Goal: Contribute content

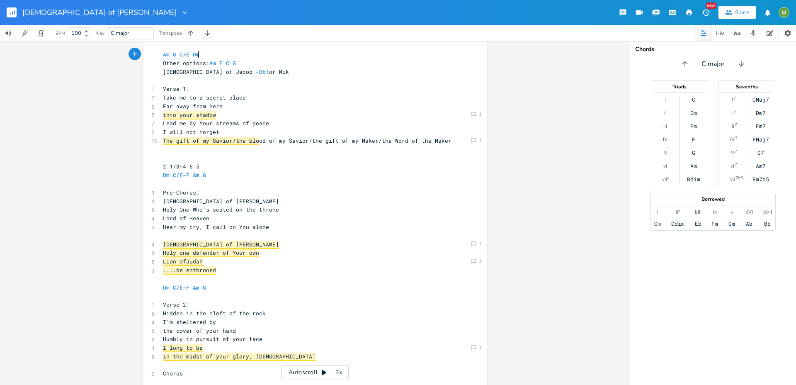
scroll to position [155, 0]
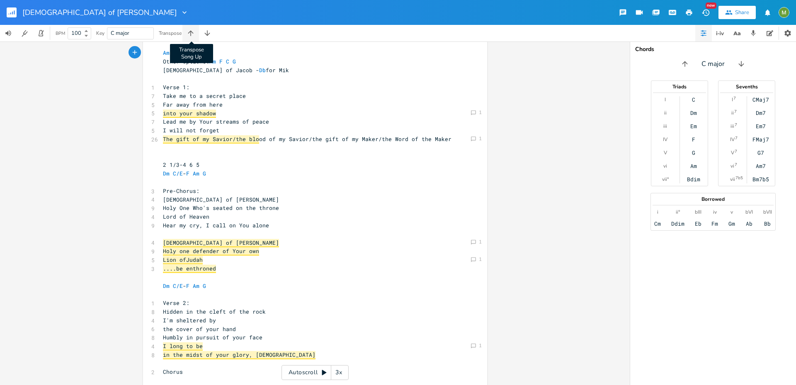
click at [194, 33] on icon "button" at bounding box center [191, 33] width 8 height 8
click at [194, 32] on icon "button" at bounding box center [191, 33] width 8 height 8
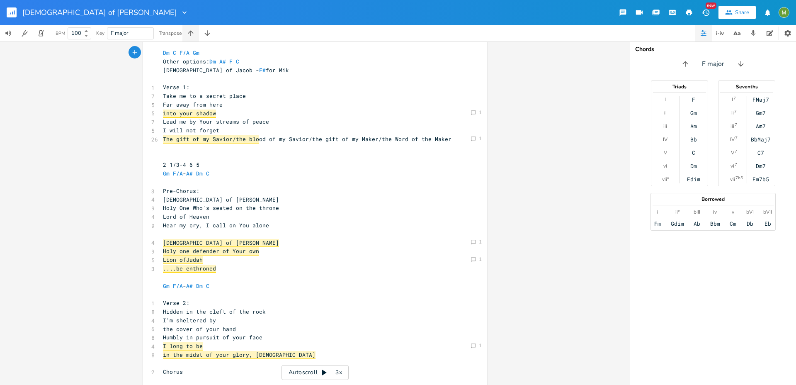
click at [194, 32] on icon "button" at bounding box center [191, 33] width 8 height 8
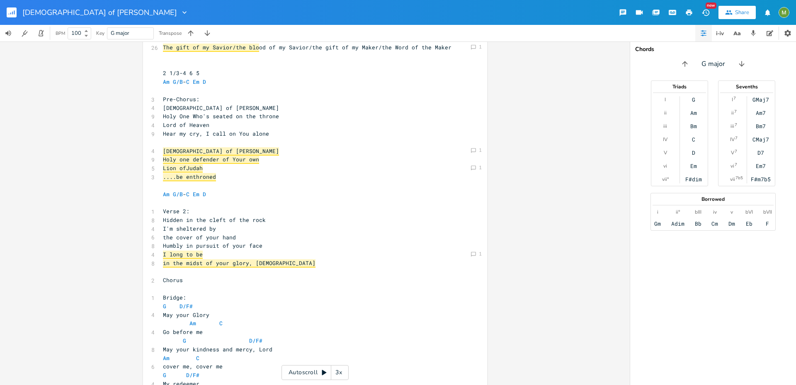
scroll to position [0, 0]
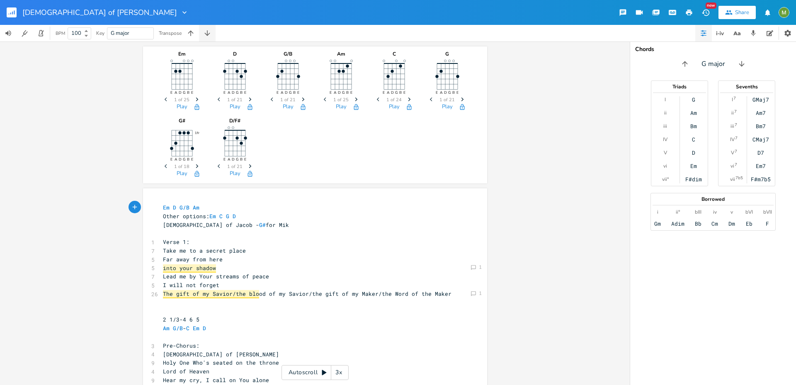
click at [203, 33] on button "button" at bounding box center [207, 33] width 17 height 17
click at [205, 33] on icon "button" at bounding box center [207, 33] width 8 height 8
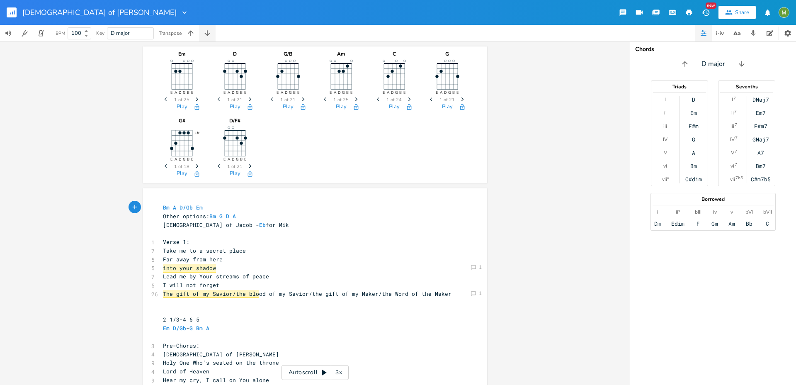
click at [205, 33] on icon "button" at bounding box center [207, 33] width 8 height 8
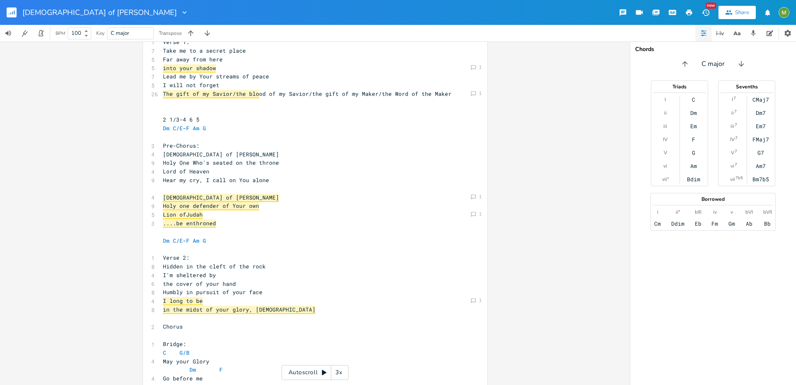
scroll to position [199, 0]
click at [232, 222] on pre "....be enthroned" at bounding box center [310, 223] width 299 height 9
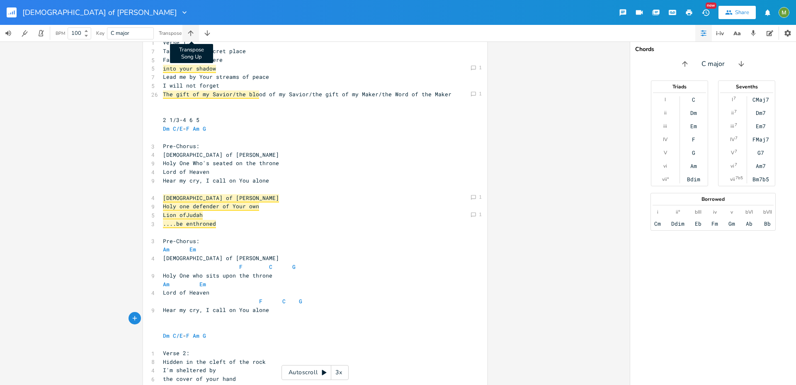
click at [191, 32] on icon "button" at bounding box center [190, 32] width 5 height 5
click at [195, 34] on icon "button" at bounding box center [191, 33] width 8 height 8
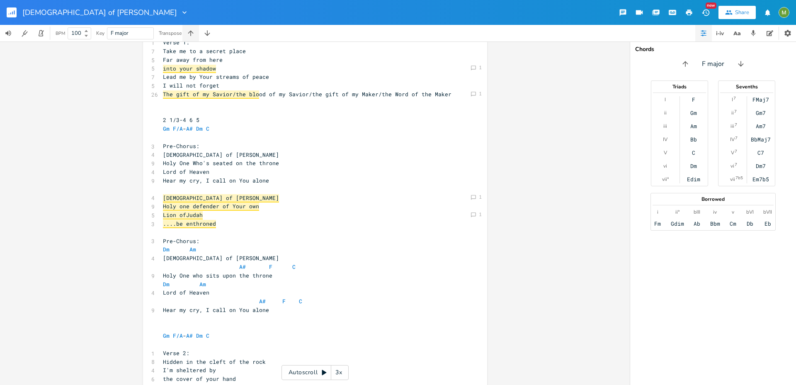
click at [195, 34] on icon "button" at bounding box center [191, 33] width 8 height 8
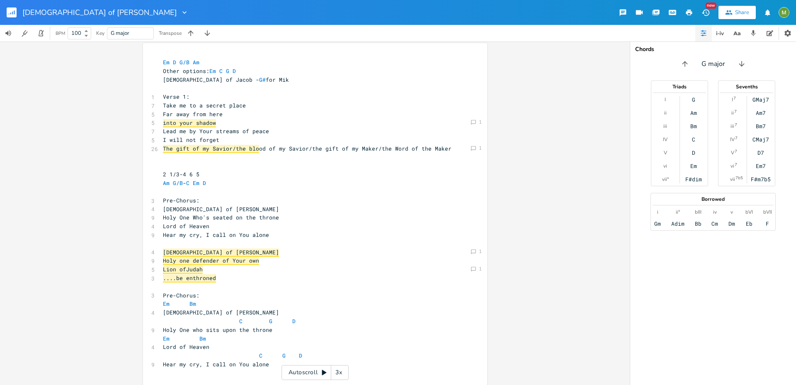
scroll to position [163, 0]
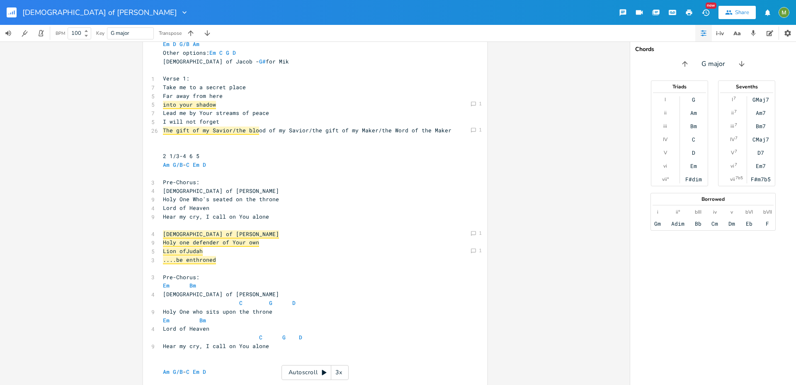
click at [243, 269] on pre "​" at bounding box center [310, 268] width 299 height 9
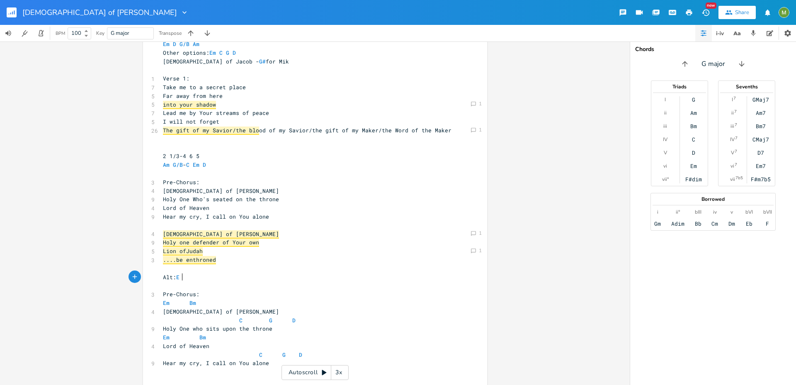
type textarea "Alt: Em"
type textarea "t"
type textarea "ernative:"
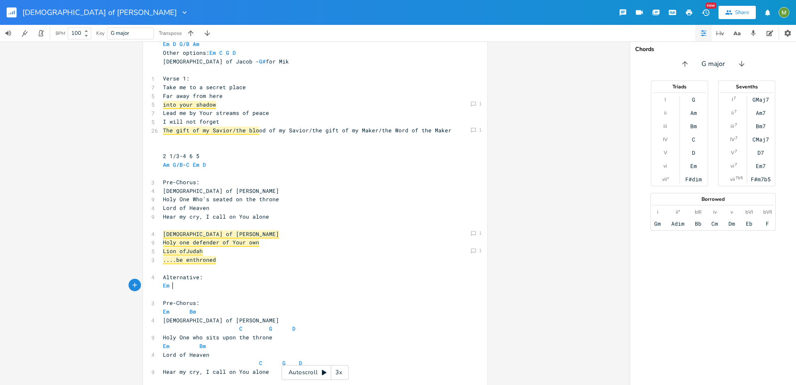
scroll to position [0, 9]
type textarea "Em D?G"
type textarea "/F# C G G/F#"
